Goal: Find specific page/section: Find specific page/section

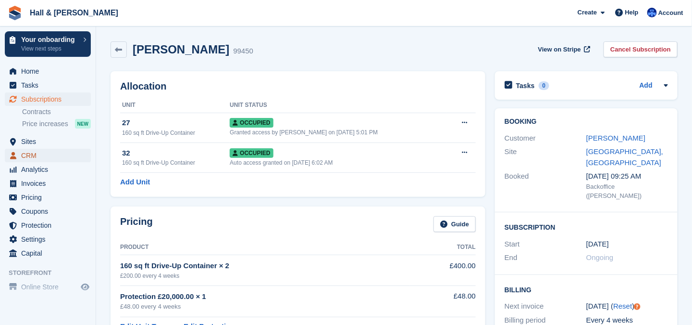
click at [33, 155] on span "CRM" at bounding box center [50, 155] width 58 height 13
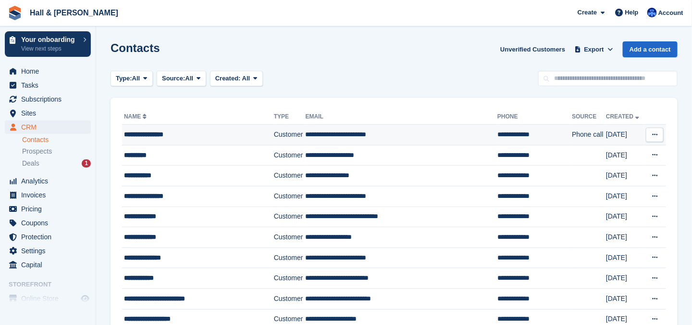
click at [306, 132] on td "**********" at bounding box center [402, 135] width 192 height 21
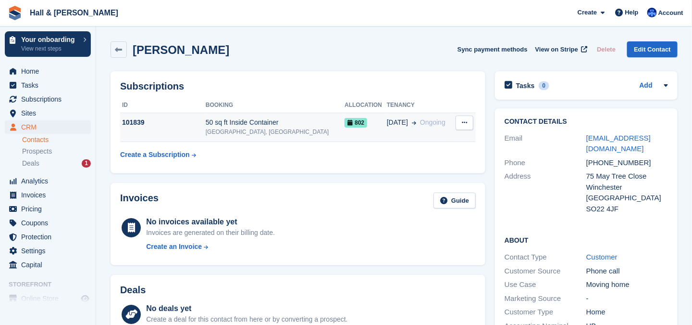
click at [234, 124] on div "50 sq ft Inside Container" at bounding box center [275, 122] width 139 height 10
